Goal: Task Accomplishment & Management: Use online tool/utility

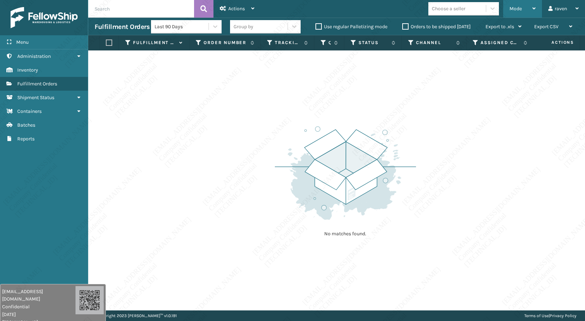
click at [524, 10] on div "Mode" at bounding box center [522, 9] width 26 height 18
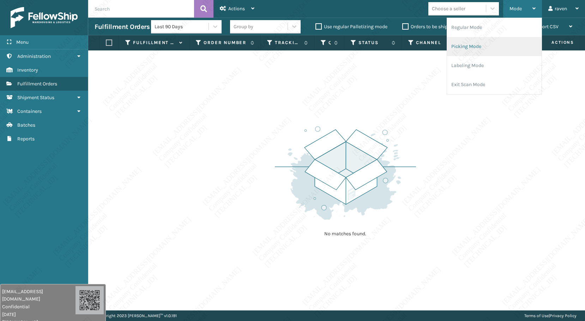
click at [483, 47] on li "Picking Mode" at bounding box center [494, 46] width 94 height 19
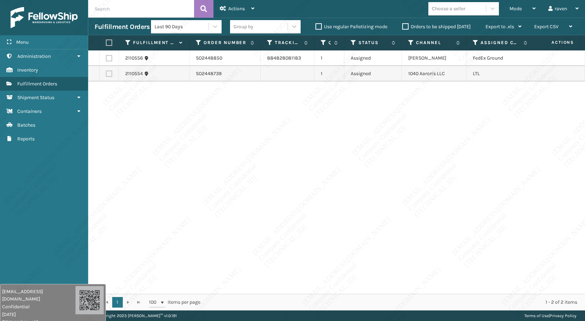
click at [477, 116] on div "2110556 SO2448850 884828081183 1 Assigned Ashley Furniture FedEx Ground 2110554…" at bounding box center [336, 171] width 496 height 243
drag, startPoint x: 108, startPoint y: 58, endPoint x: 128, endPoint y: 54, distance: 20.1
click at [108, 58] on label at bounding box center [109, 58] width 6 height 6
click at [106, 58] on input "checkbox" at bounding box center [106, 57] width 0 height 5
checkbox input "true"
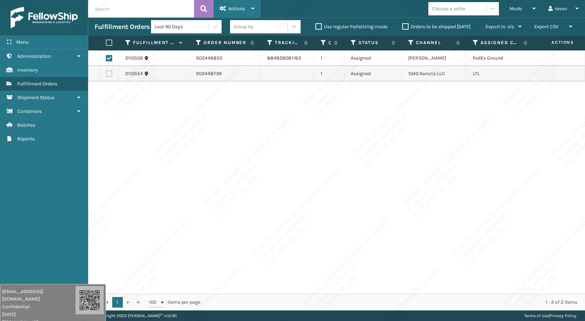
click at [238, 8] on span "Actions" at bounding box center [236, 9] width 17 height 6
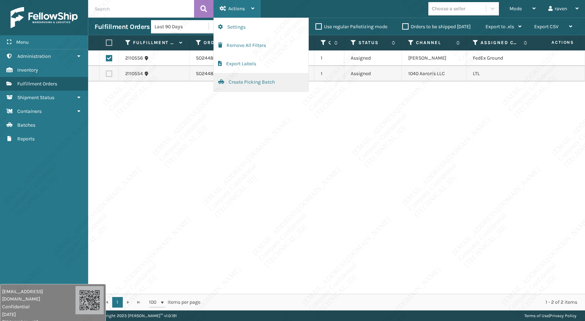
click at [226, 78] on button "Create Picking Batch" at bounding box center [261, 82] width 94 height 18
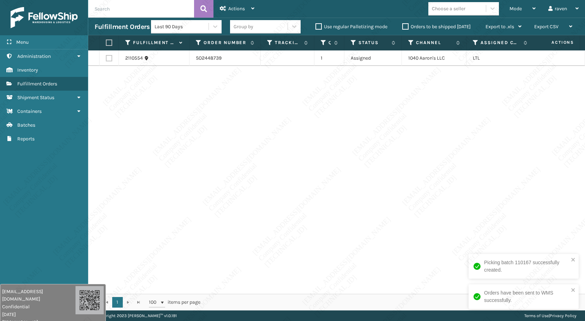
click at [433, 159] on div "2110554 SO2448739 1 Assigned 1040 [PERSON_NAME]'s LLC LTL" at bounding box center [336, 171] width 496 height 243
copy tr "1040 Aaron's LLC"
drag, startPoint x: 445, startPoint y: 57, endPoint x: 401, endPoint y: 57, distance: 44.8
click at [401, 57] on tr "2110554 SO2448739 1 Assigned 1040 [PERSON_NAME]'s LLC LTL" at bounding box center [337, 58] width 498 height 16
click at [107, 40] on label at bounding box center [108, 42] width 4 height 6
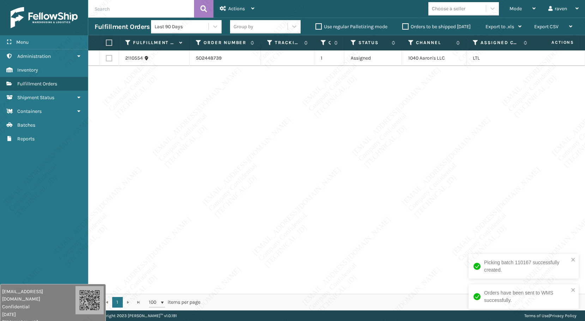
click at [106, 41] on input "checkbox" at bounding box center [106, 43] width 0 height 5
checkbox input "true"
click at [232, 13] on div "Actions" at bounding box center [237, 9] width 35 height 18
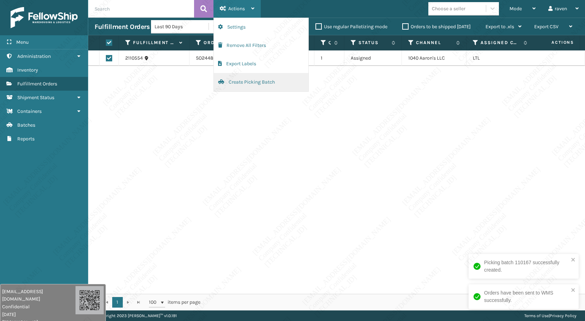
click at [235, 83] on button "Create Picking Batch" at bounding box center [261, 82] width 94 height 18
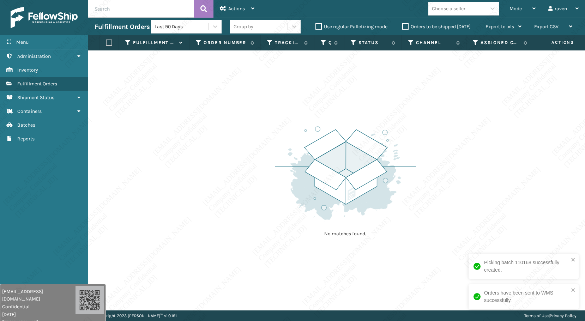
click at [164, 163] on div "No matches found." at bounding box center [336, 180] width 496 height 260
drag, startPoint x: 427, startPoint y: 172, endPoint x: 434, endPoint y: 167, distance: 8.4
click at [428, 172] on div "No matches found." at bounding box center [336, 180] width 496 height 260
click at [517, 9] on span "Mode" at bounding box center [515, 9] width 12 height 6
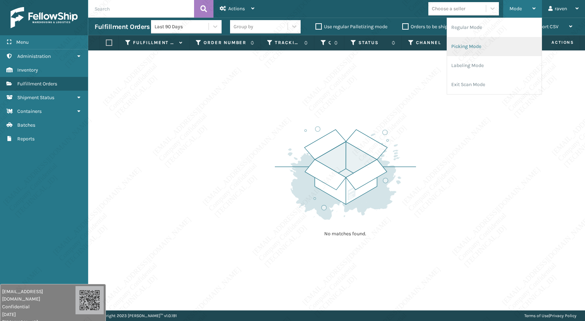
click at [494, 47] on li "Picking Mode" at bounding box center [494, 46] width 94 height 19
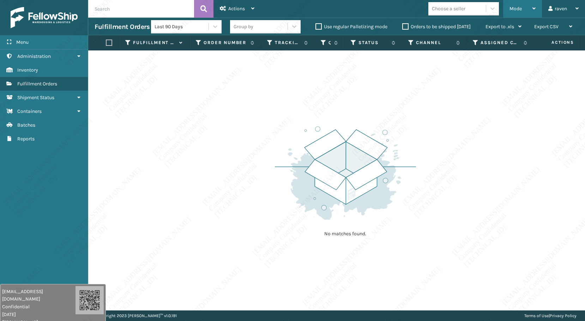
click at [509, 11] on span "Mode" at bounding box center [515, 9] width 12 height 6
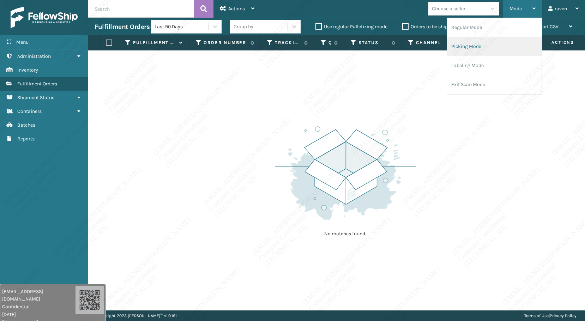
click at [483, 47] on li "Picking Mode" at bounding box center [494, 46] width 94 height 19
